Goal: Task Accomplishment & Management: Manage account settings

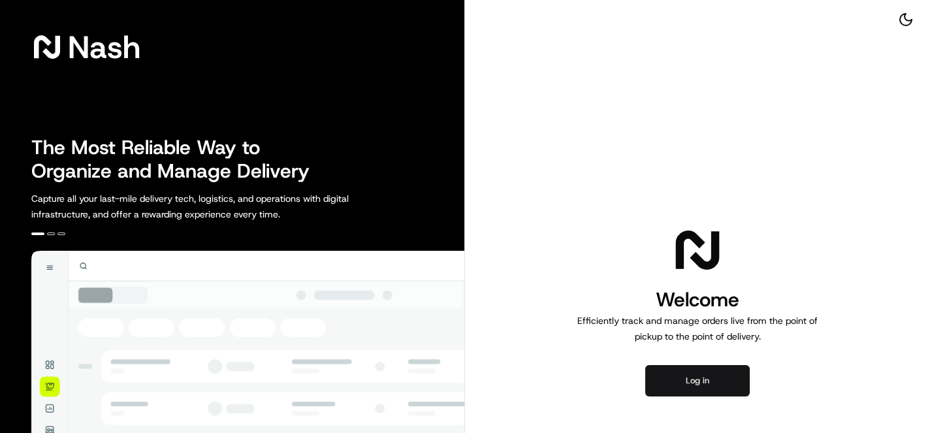
click at [695, 381] on button "Log in" at bounding box center [698, 380] width 105 height 31
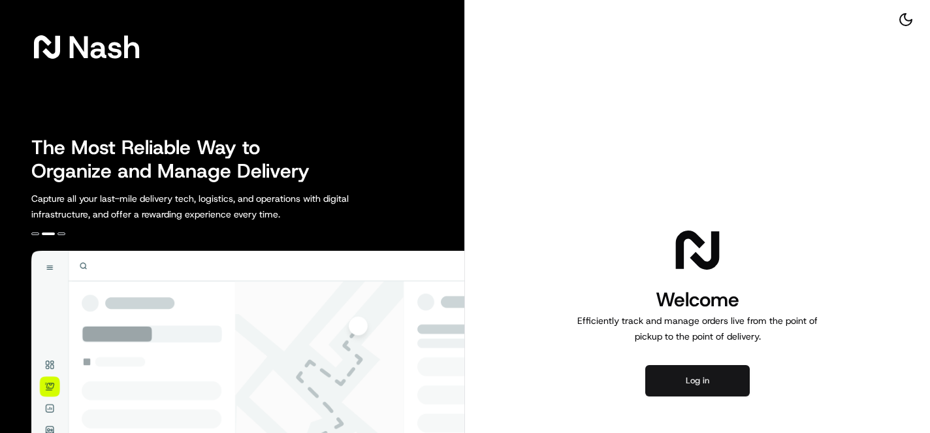
click at [698, 388] on button "Log in" at bounding box center [698, 380] width 105 height 31
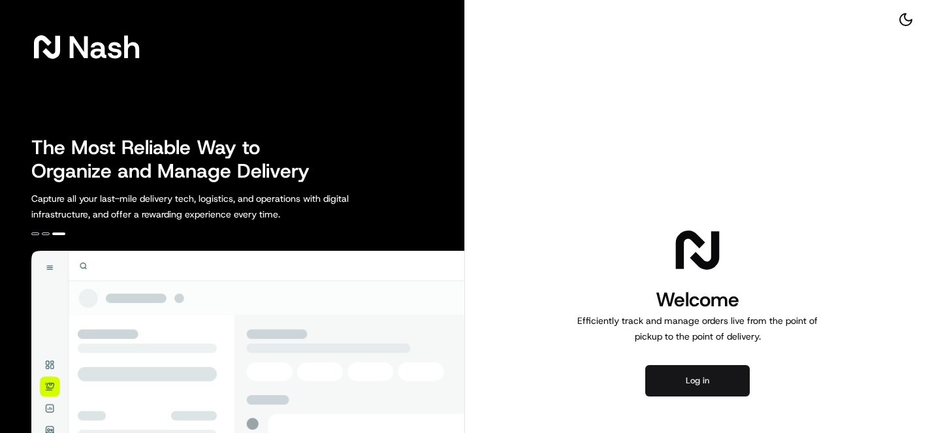
click at [686, 376] on button "Log in" at bounding box center [698, 380] width 105 height 31
